Goal: Task Accomplishment & Management: Use online tool/utility

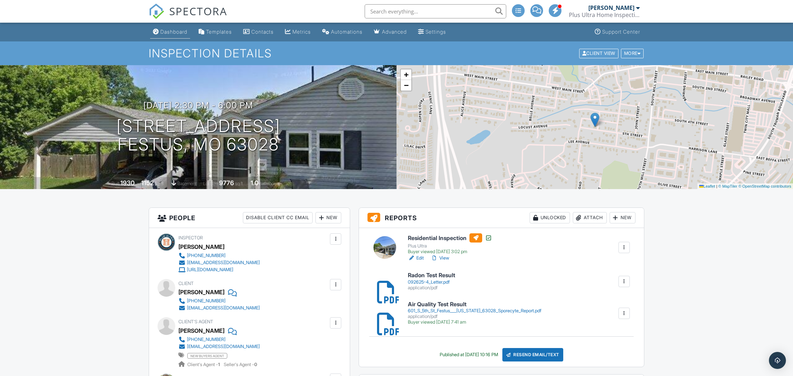
click at [178, 30] on div "Dashboard" at bounding box center [173, 32] width 27 height 6
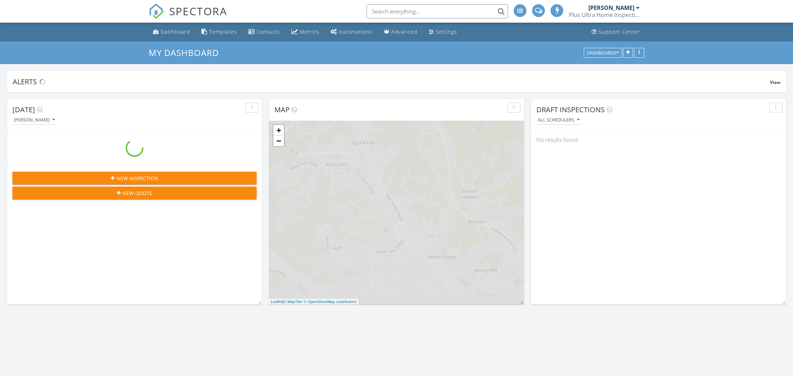
scroll to position [963, 793]
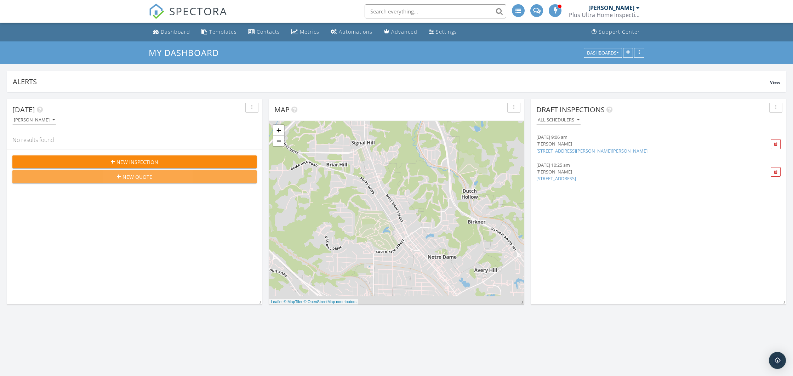
click at [169, 180] on div "New Quote" at bounding box center [134, 176] width 233 height 7
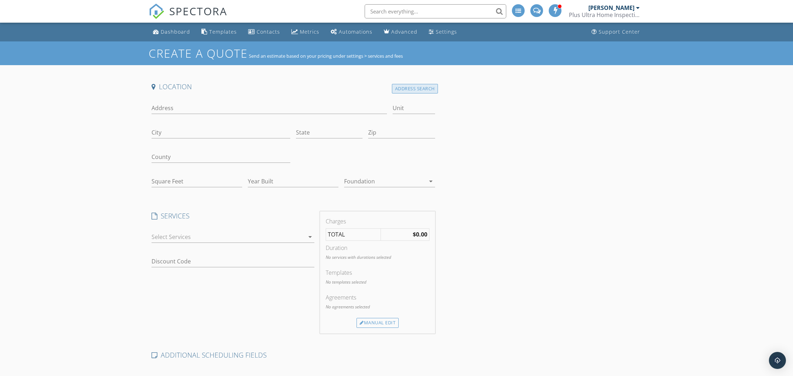
click at [404, 91] on div "Address Search" at bounding box center [415, 89] width 46 height 10
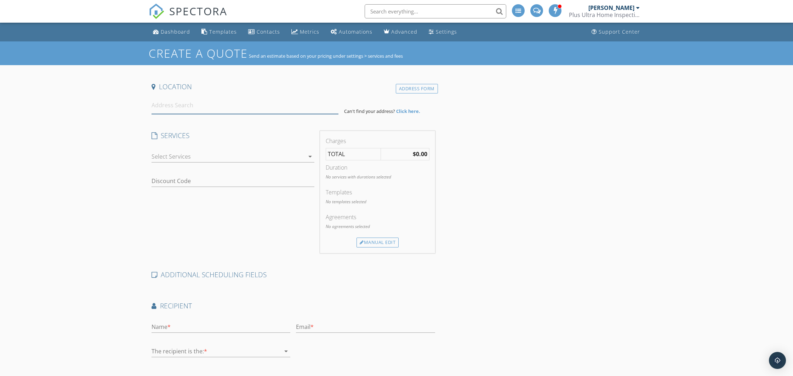
click at [247, 103] on input at bounding box center [244, 105] width 187 height 17
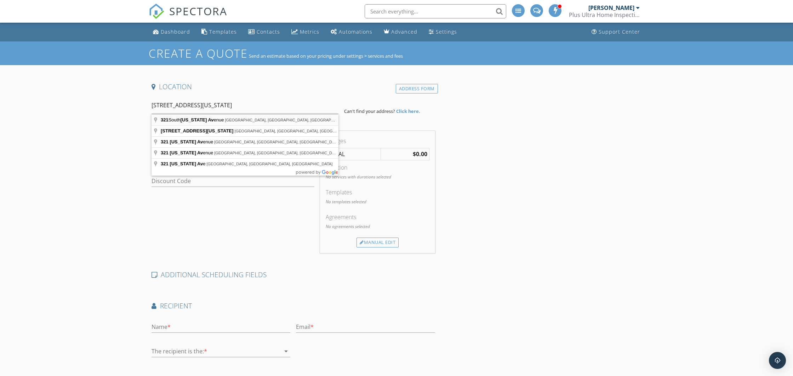
type input "[STREET_ADDRESS][US_STATE]"
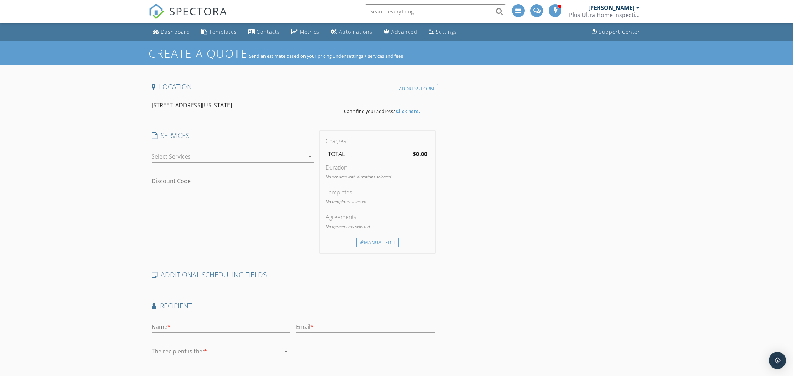
scroll to position [2, 0]
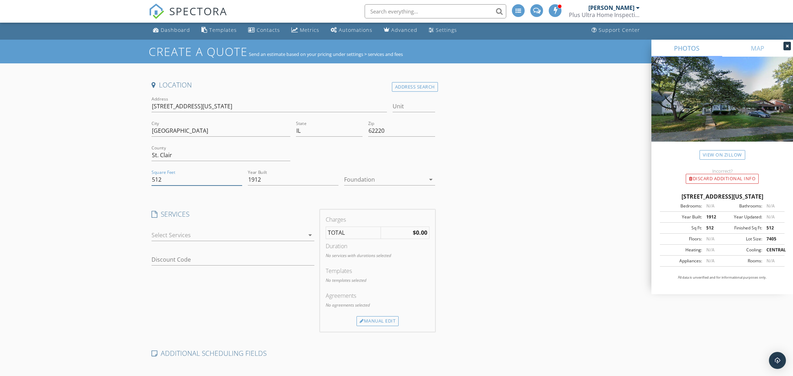
drag, startPoint x: 191, startPoint y: 181, endPoint x: 128, endPoint y: 180, distance: 62.3
click at [128, 180] on div "Create a Quote Send an estimate based on your pricing under settings > services…" at bounding box center [396, 271] width 793 height 462
click at [721, 153] on link "View on Zillow" at bounding box center [722, 155] width 46 height 10
drag, startPoint x: 167, startPoint y: 178, endPoint x: 120, endPoint y: 180, distance: 46.4
click at [120, 180] on div "Create a Quote Send an estimate based on your pricing under settings > services…" at bounding box center [396, 271] width 793 height 462
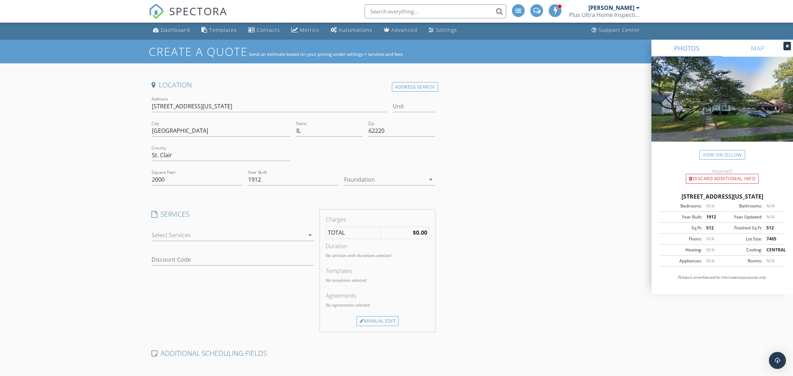
click at [344, 179] on div "Foundation arrow_drop_down" at bounding box center [389, 180] width 96 height 24
click at [365, 179] on div at bounding box center [384, 179] width 81 height 11
click at [365, 203] on div "Basement" at bounding box center [389, 199] width 79 height 8
click at [256, 235] on div at bounding box center [227, 234] width 153 height 11
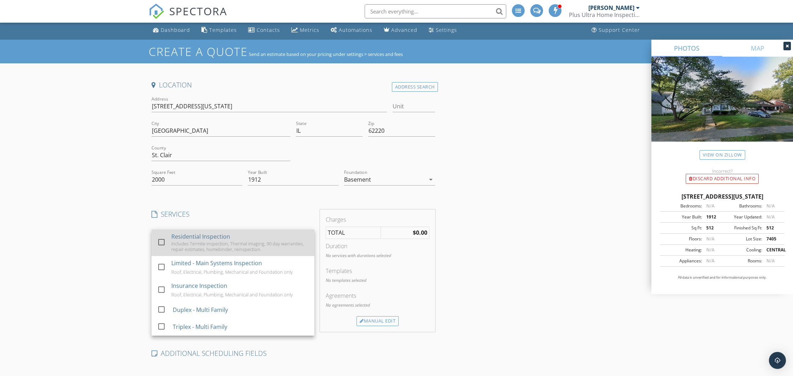
click at [223, 246] on div "Includes Termite inspection, Thermal imaging, 90 day warranties, repair estimat…" at bounding box center [239, 246] width 137 height 11
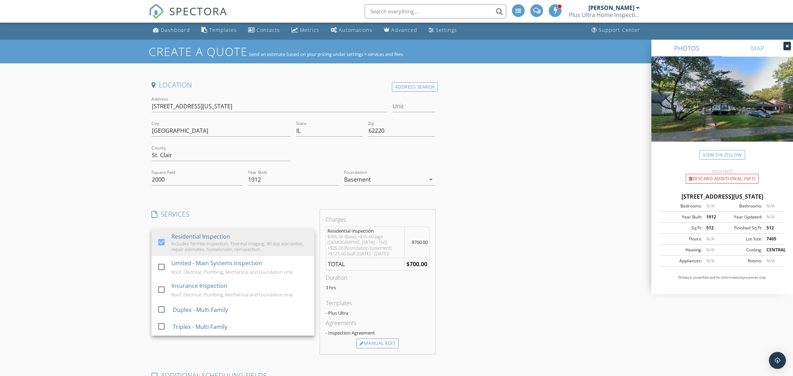
click at [567, 240] on div "Location Address Search Address 321 S Pennsylvania Ave Unit City Belleville Sta…" at bounding box center [397, 293] width 496 height 426
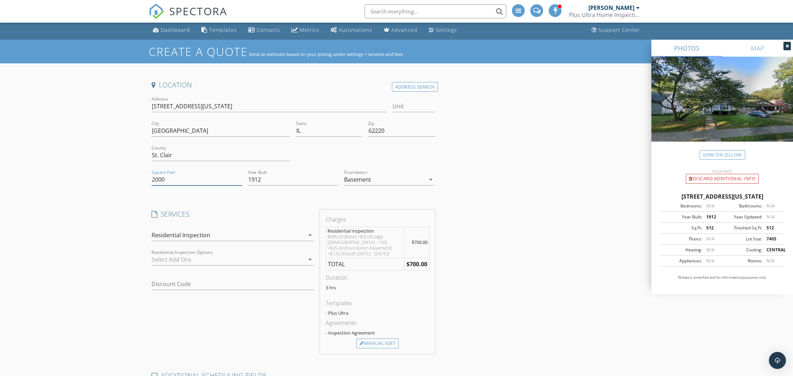
drag, startPoint x: 194, startPoint y: 175, endPoint x: 149, endPoint y: 178, distance: 44.4
click at [149, 178] on div "Square Feet 2000" at bounding box center [197, 180] width 96 height 24
click at [187, 174] on input "2000" at bounding box center [196, 180] width 91 height 12
click at [183, 177] on input "2000" at bounding box center [196, 180] width 91 height 12
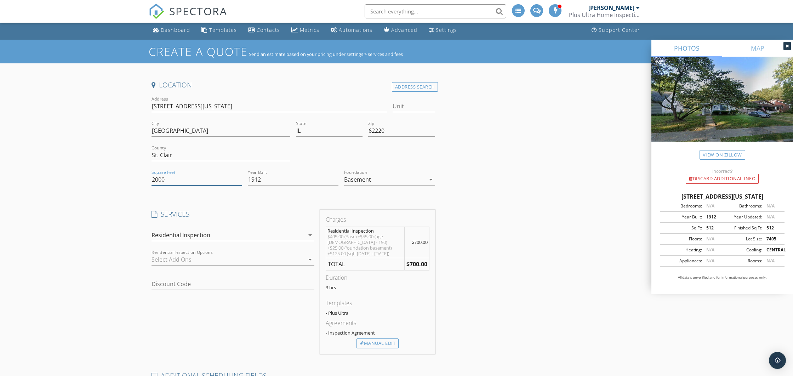
drag, startPoint x: 179, startPoint y: 179, endPoint x: 150, endPoint y: 180, distance: 29.4
click at [150, 180] on div "Square Feet 2000" at bounding box center [197, 180] width 96 height 24
type input "2800"
click at [503, 260] on div "Location Address Search Address 321 S Pennsylvania Ave Unit City Belleville Sta…" at bounding box center [397, 293] width 496 height 426
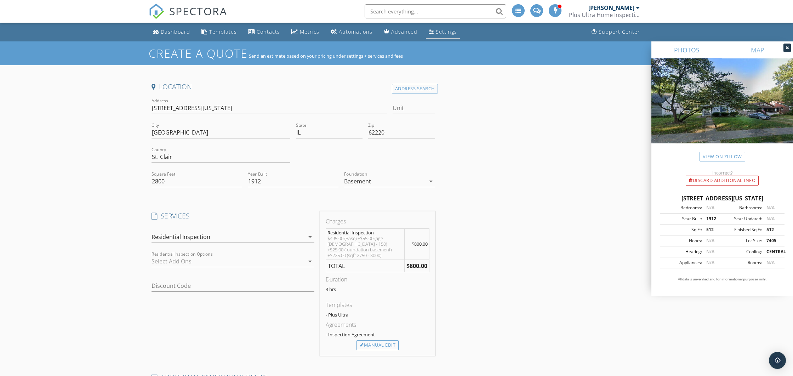
click at [440, 28] on link "Settings" at bounding box center [443, 31] width 34 height 13
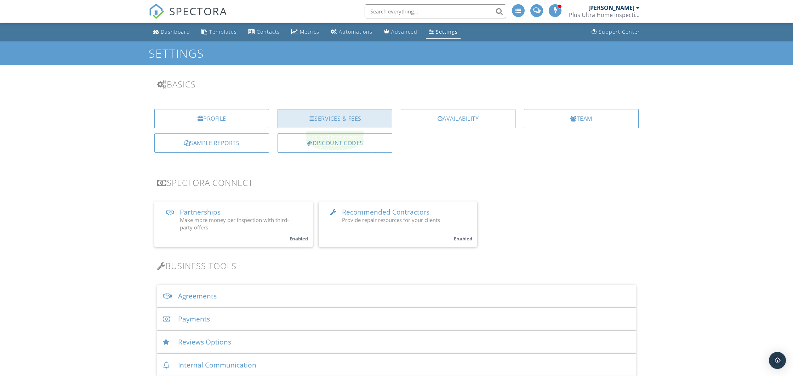
click at [332, 119] on div "Services & Fees" at bounding box center [335, 118] width 115 height 19
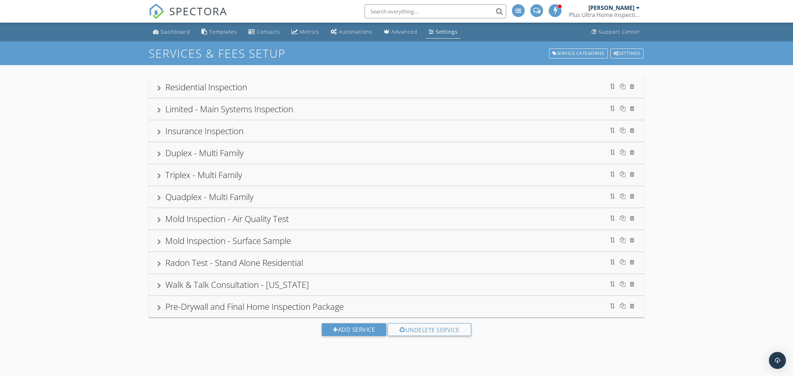
click at [156, 84] on div "Residential Inspection" at bounding box center [397, 86] width 496 height 21
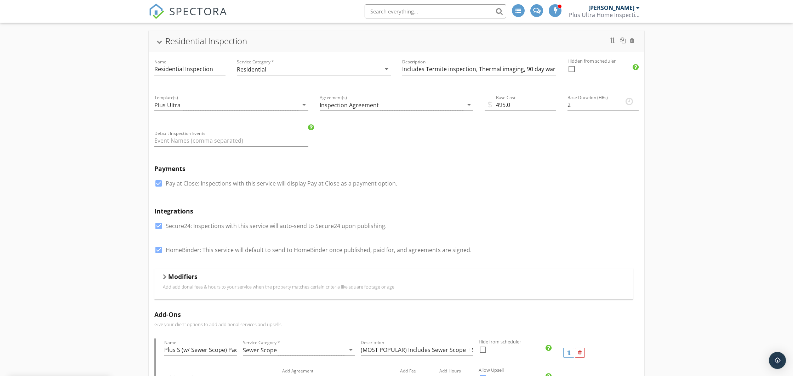
scroll to position [12, 0]
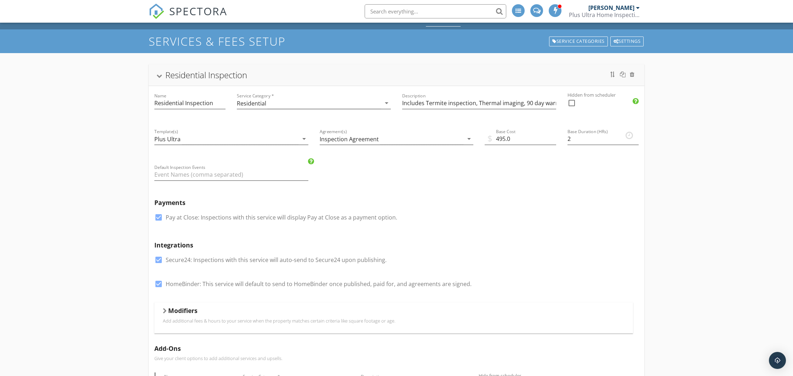
click at [163, 310] on div at bounding box center [165, 311] width 4 height 6
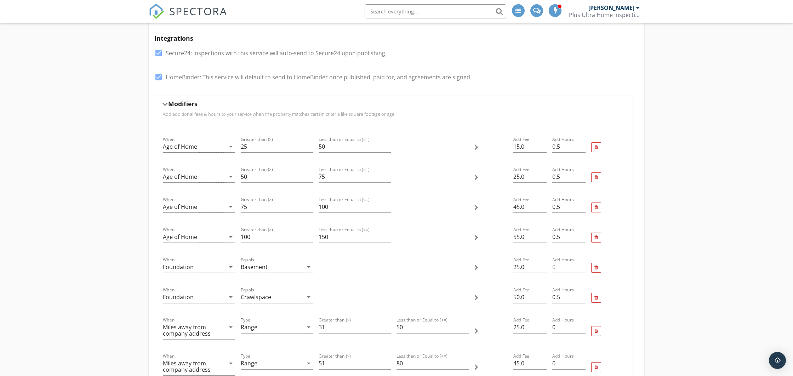
scroll to position [0, 0]
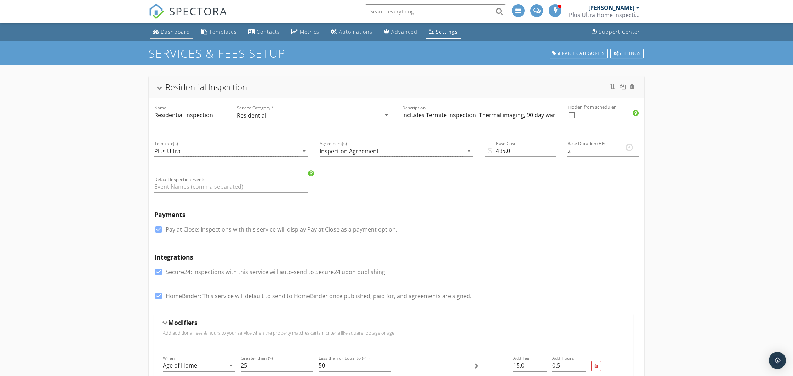
click at [173, 31] on div "Dashboard" at bounding box center [175, 31] width 29 height 7
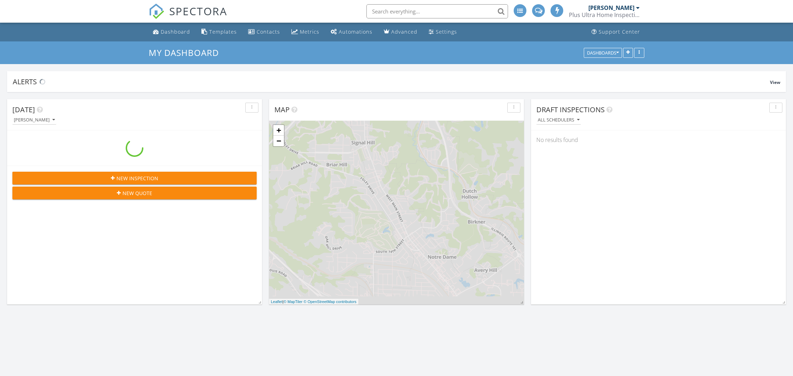
scroll to position [963, 793]
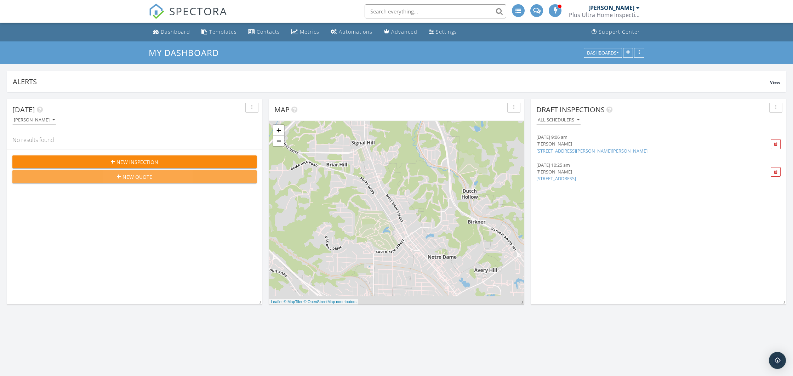
click at [139, 178] on span "New Quote" at bounding box center [137, 176] width 30 height 7
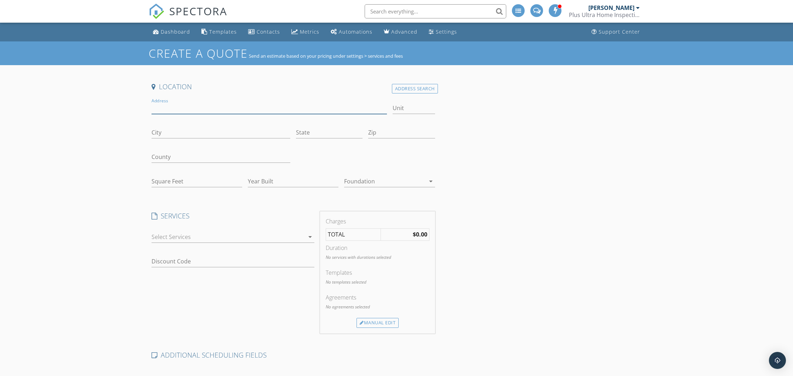
click at [210, 112] on input "Address" at bounding box center [268, 108] width 235 height 12
type input "[STREET_ADDRESS][US_STATE]"
click at [410, 96] on div "Location" at bounding box center [293, 89] width 289 height 14
click at [408, 83] on h4 "Location" at bounding box center [293, 86] width 284 height 9
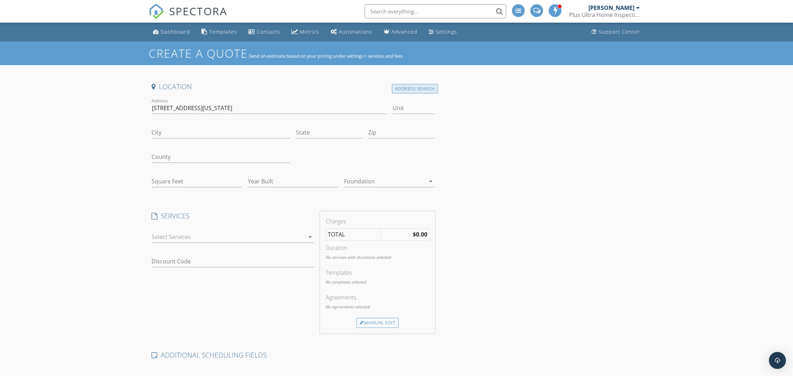
click at [405, 86] on div "Address Search" at bounding box center [415, 89] width 46 height 10
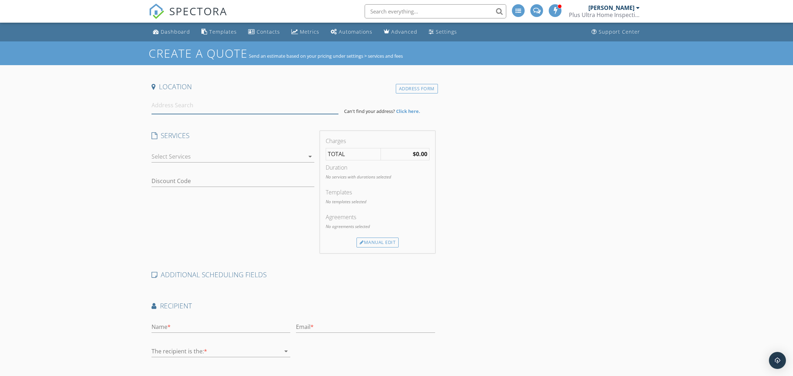
click at [238, 105] on input at bounding box center [244, 105] width 187 height 17
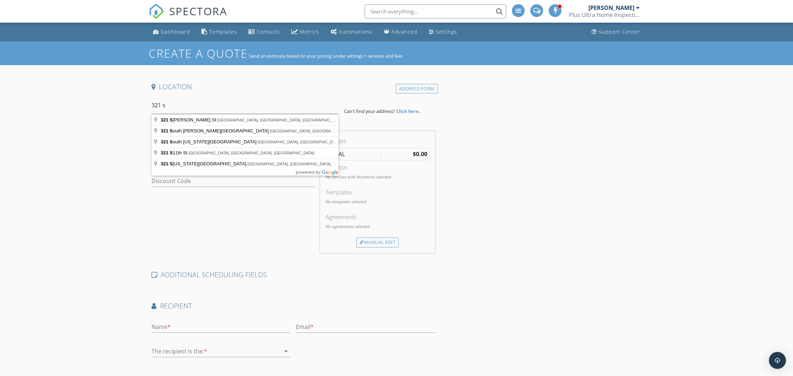
type input "[STREET_ADDRESS][US_STATE]"
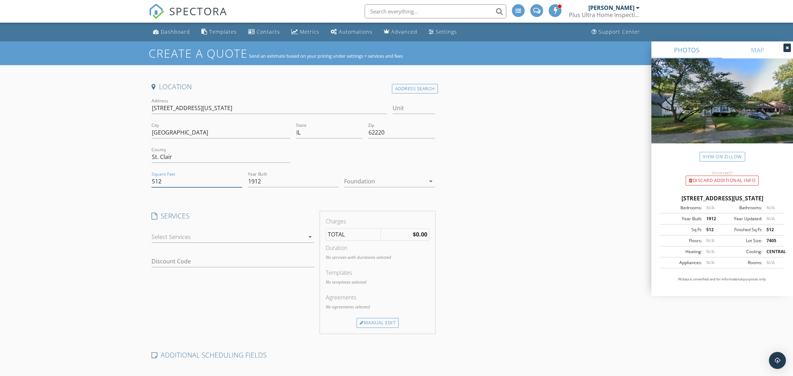
drag, startPoint x: 205, startPoint y: 179, endPoint x: 120, endPoint y: 182, distance: 85.0
click at [120, 182] on div "Create a Quote Send an estimate based on your pricing under settings > services…" at bounding box center [396, 272] width 793 height 462
click at [375, 183] on div at bounding box center [384, 181] width 81 height 11
click at [371, 204] on div "Basement" at bounding box center [389, 201] width 79 height 8
click at [282, 246] on div at bounding box center [232, 248] width 163 height 4
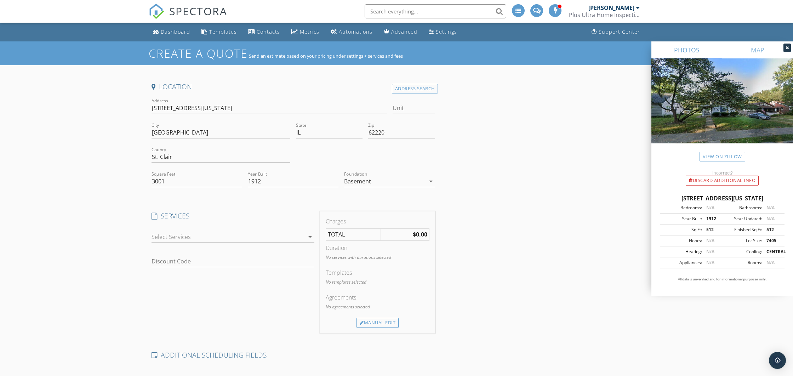
click at [285, 240] on div at bounding box center [227, 236] width 153 height 11
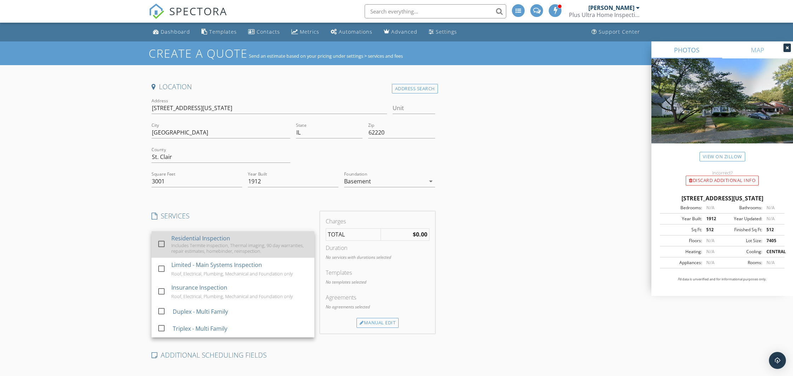
click at [269, 244] on div "Includes Termite inspection, Thermal imaging, 90 day warranties, repair estimat…" at bounding box center [239, 247] width 137 height 11
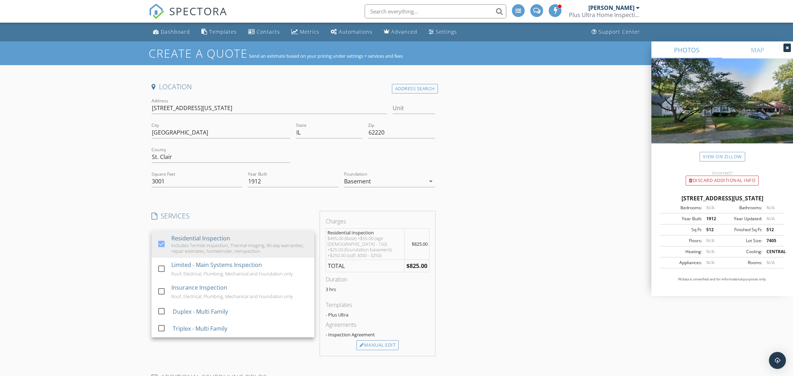
click at [511, 269] on div "Location Address Search Address [STREET_ADDRESS][US_STATE][US_STATE] County St.…" at bounding box center [397, 295] width 496 height 426
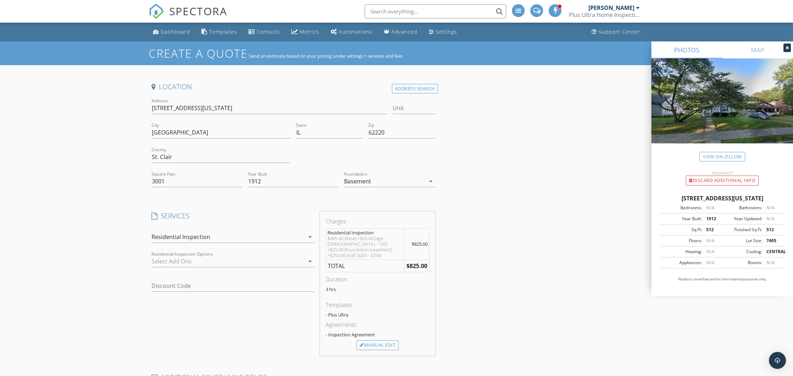
scroll to position [1, 0]
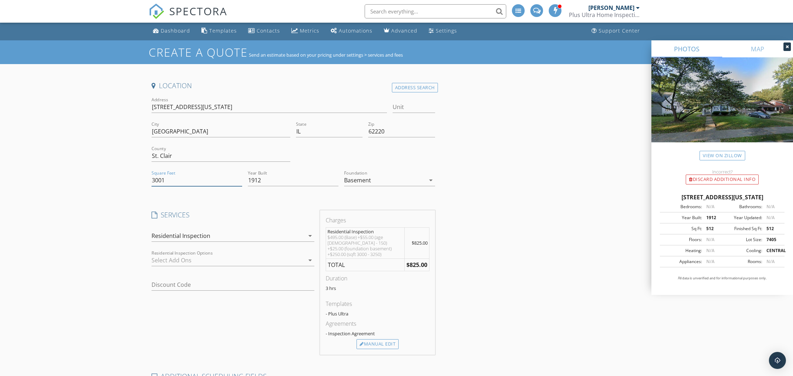
drag, startPoint x: 200, startPoint y: 178, endPoint x: 113, endPoint y: 177, distance: 87.1
click at [113, 177] on div "Create a Quote Send an estimate based on your pricing under settings > services…" at bounding box center [396, 282] width 793 height 484
type input "5"
drag, startPoint x: 175, startPoint y: 180, endPoint x: 119, endPoint y: 181, distance: 55.9
click at [119, 181] on div "Create a Quote Send an estimate based on your pricing under settings > services…" at bounding box center [396, 282] width 793 height 484
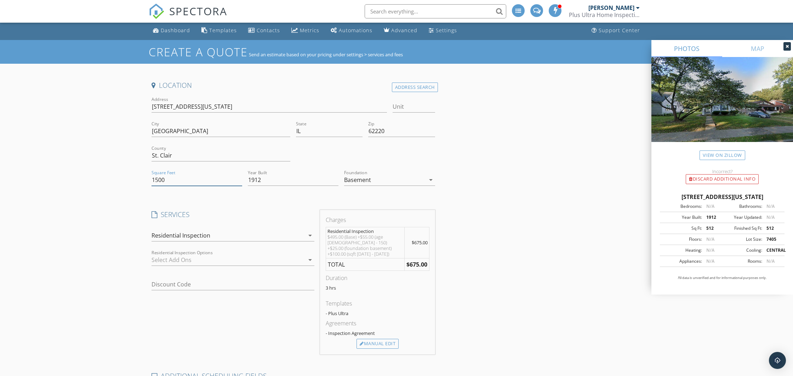
drag, startPoint x: 172, startPoint y: 178, endPoint x: 115, endPoint y: 180, distance: 57.0
click at [115, 180] on div "Create a Quote Send an estimate based on your pricing under settings > services…" at bounding box center [396, 282] width 793 height 484
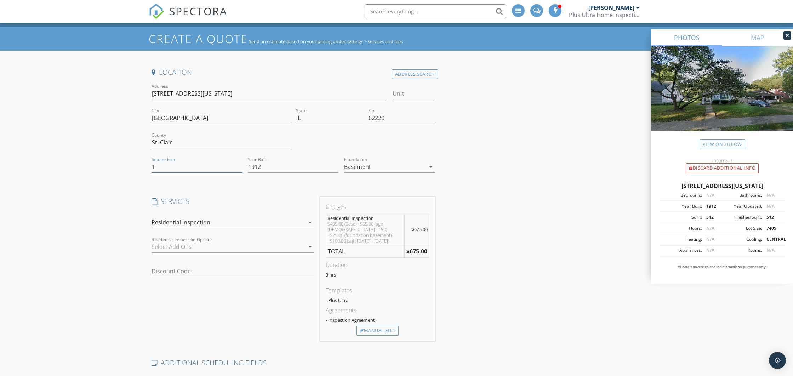
scroll to position [15, 0]
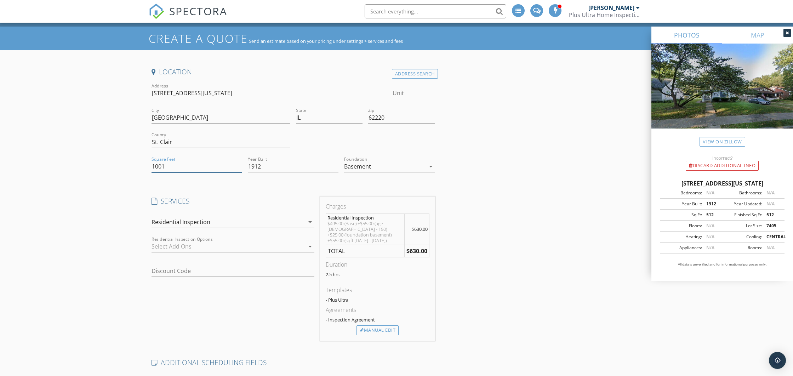
drag, startPoint x: 168, startPoint y: 166, endPoint x: 127, endPoint y: 166, distance: 41.4
click at [127, 166] on div "Create a Quote Send an estimate based on your pricing under settings > services…" at bounding box center [396, 269] width 793 height 484
click at [423, 170] on div "Basement" at bounding box center [384, 166] width 81 height 11
click at [399, 220] on div "Crawlspace" at bounding box center [389, 220] width 79 height 8
click at [568, 183] on div "Location Address Search Address 321 S Pennsylvania Ave Unit City Belleville Sta…" at bounding box center [397, 280] width 496 height 426
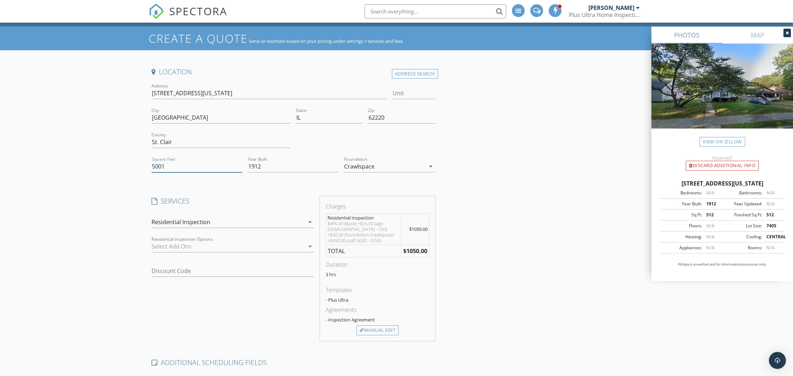
drag, startPoint x: 166, startPoint y: 168, endPoint x: 126, endPoint y: 167, distance: 40.7
click at [126, 167] on div "Create a Quote Send an estimate based on your pricing under settings > services…" at bounding box center [396, 269] width 793 height 484
type input "3"
type input "2"
type input "1000"
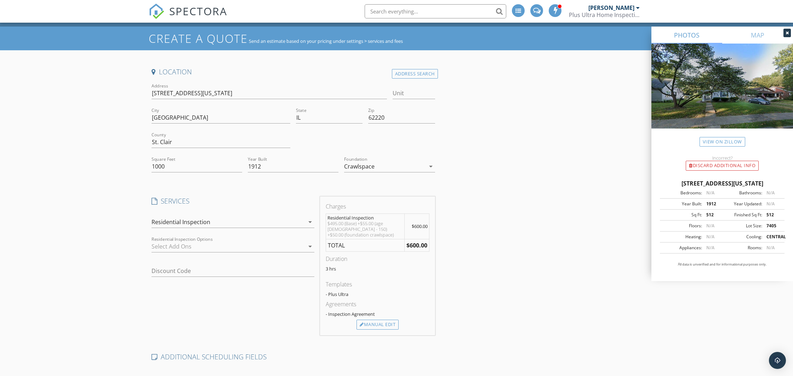
click at [107, 192] on div "Create a Quote Send an estimate based on your pricing under settings > services…" at bounding box center [396, 266] width 793 height 478
